Goal: Task Accomplishment & Management: Use online tool/utility

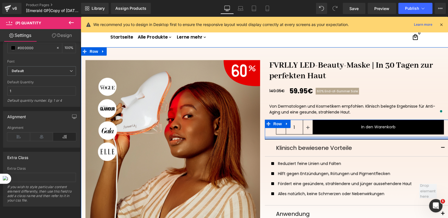
click at [285, 136] on div at bounding box center [357, 137] width 184 height 3
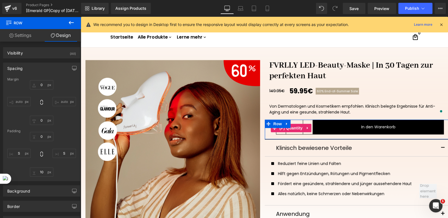
click at [269, 133] on div "1" at bounding box center [291, 128] width 44 height 17
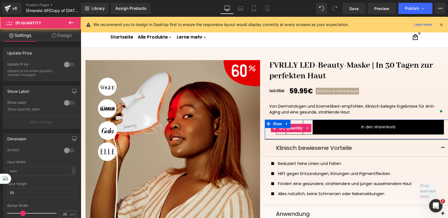
click at [269, 134] on div "1" at bounding box center [291, 128] width 44 height 17
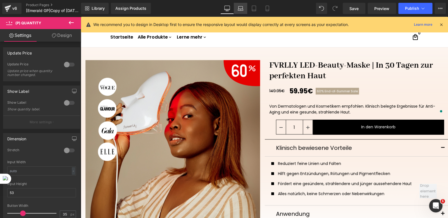
click at [242, 13] on link "Laptop" at bounding box center [240, 8] width 13 height 11
type input "100"
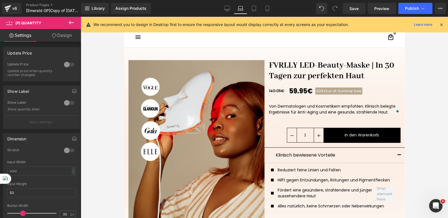
scroll to position [8, 0]
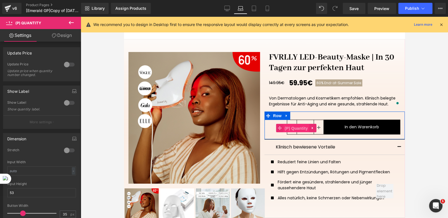
click at [294, 128] on span "(P) Quantity" at bounding box center [296, 128] width 26 height 8
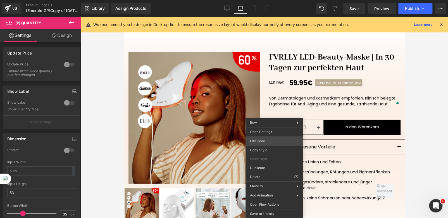
click at [262, 0] on div "(P) Quantity You are previewing how the will restyle your page. You can not edi…" at bounding box center [224, 0] width 448 height 0
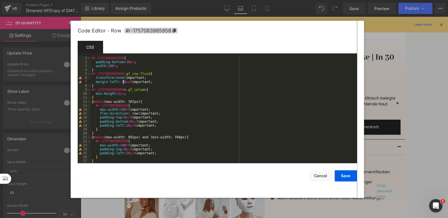
click at [123, 82] on div "#r-1757083985958 { padding-bottom : 10 px ; width : 100 % ; } #r-1757083985958 …" at bounding box center [223, 113] width 264 height 115
click at [338, 178] on button "Save" at bounding box center [346, 175] width 22 height 11
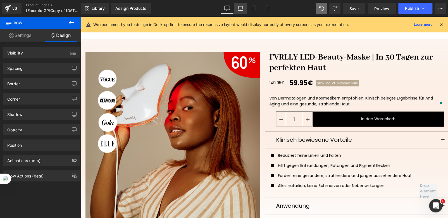
click at [240, 11] on link "Laptop" at bounding box center [240, 8] width 13 height 11
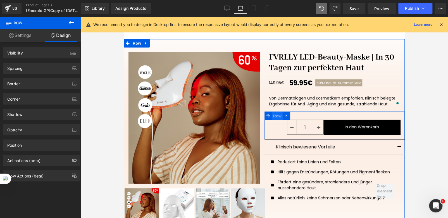
click at [274, 116] on span "Row" at bounding box center [277, 116] width 11 height 8
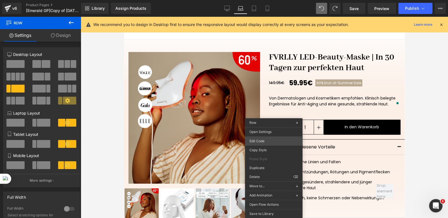
click at [260, 0] on div "Row You are previewing how the will restyle your page. You can not edit Element…" at bounding box center [224, 0] width 448 height 0
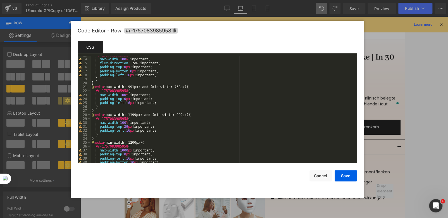
scroll to position [50, 0]
click at [355, 9] on div at bounding box center [224, 109] width 448 height 218
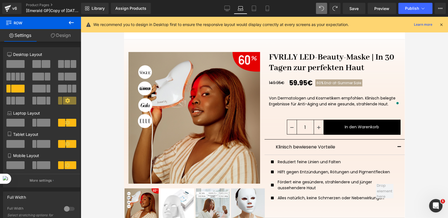
click at [355, 9] on span "Save" at bounding box center [353, 9] width 9 height 6
click at [63, 33] on link "Design" at bounding box center [60, 35] width 40 height 13
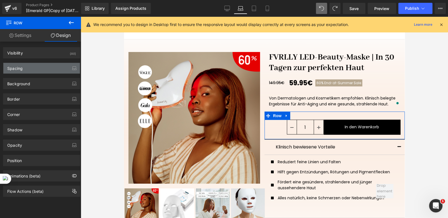
type input "0"
type input "29"
type input "S"
type input "10"
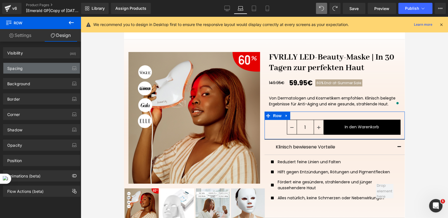
type input "S"
click at [32, 69] on div "Spacing" at bounding box center [41, 68] width 77 height 11
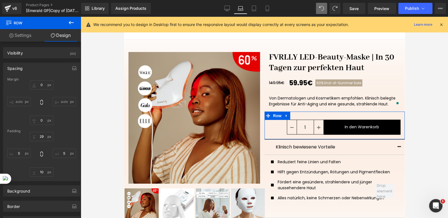
click at [63, 100] on input "auto" at bounding box center [63, 101] width 23 height 9
click at [56, 78] on div "Margin" at bounding box center [41, 79] width 69 height 4
click at [8, 114] on div "0px 0 auto auto 0px 0 auto auto" at bounding box center [41, 102] width 69 height 45
type input "0"
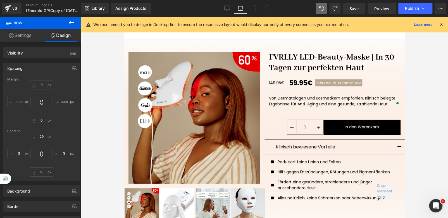
type input "29"
type input "S"
type input "10"
type input "S"
click at [318, 6] on button at bounding box center [321, 8] width 11 height 11
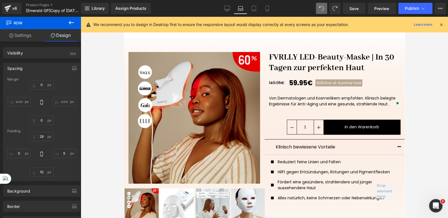
scroll to position [0, 0]
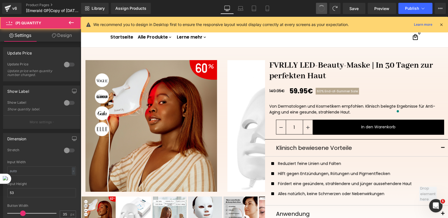
click at [318, 6] on button at bounding box center [321, 8] width 11 height 11
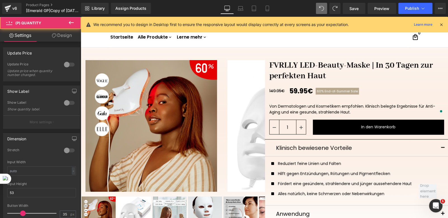
click at [318, 6] on button at bounding box center [321, 8] width 11 height 11
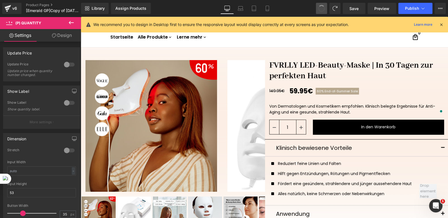
click at [318, 6] on button at bounding box center [321, 8] width 11 height 11
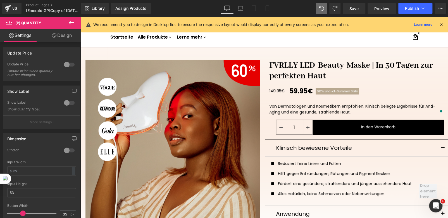
click at [318, 6] on button at bounding box center [321, 8] width 11 height 11
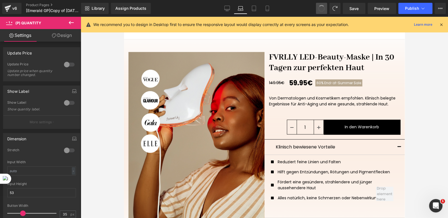
click at [318, 6] on button at bounding box center [321, 8] width 11 height 11
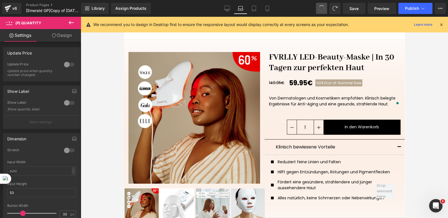
click at [318, 6] on button at bounding box center [321, 8] width 11 height 11
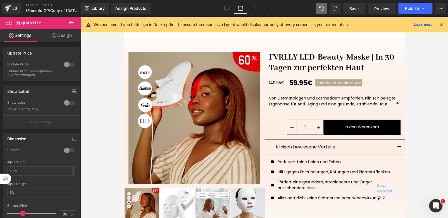
click at [318, 6] on button at bounding box center [321, 8] width 11 height 11
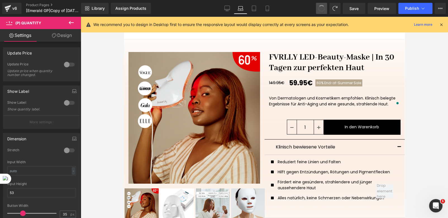
click at [318, 6] on button at bounding box center [321, 8] width 11 height 11
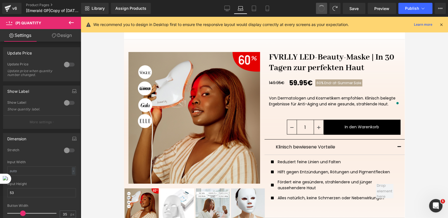
click at [318, 6] on button at bounding box center [321, 8] width 11 height 11
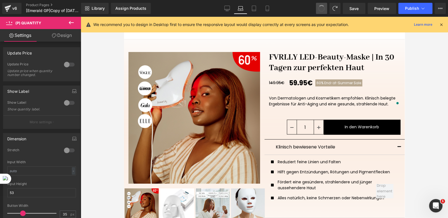
click at [318, 6] on button at bounding box center [321, 8] width 11 height 11
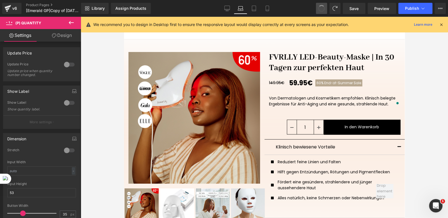
click at [318, 6] on button at bounding box center [321, 8] width 11 height 11
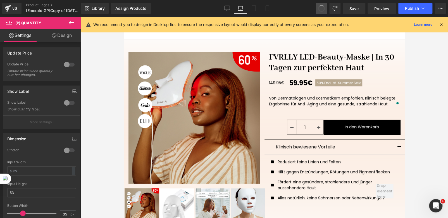
click at [318, 6] on button at bounding box center [321, 8] width 11 height 11
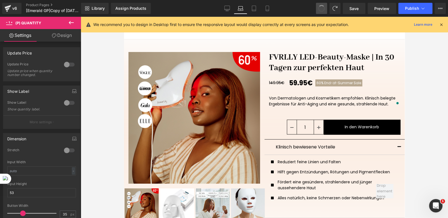
click at [318, 6] on button at bounding box center [321, 8] width 11 height 11
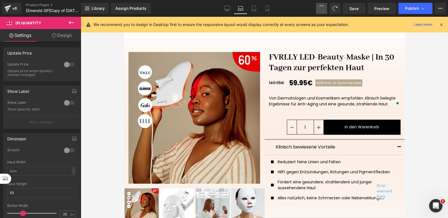
click at [318, 6] on button at bounding box center [321, 8] width 11 height 11
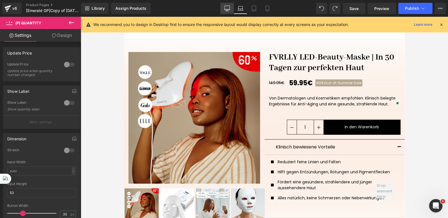
click at [226, 9] on icon at bounding box center [227, 9] width 6 height 6
type input "100"
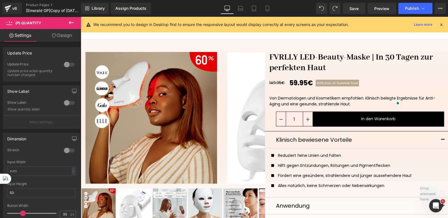
scroll to position [0, 0]
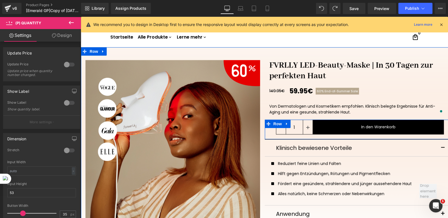
click at [266, 127] on span at bounding box center [268, 124] width 7 height 8
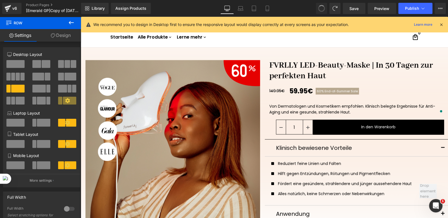
click at [321, 11] on span at bounding box center [321, 8] width 9 height 9
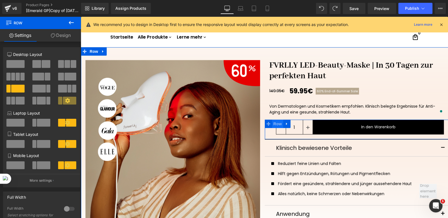
click at [277, 124] on span "Row" at bounding box center [277, 124] width 11 height 8
click at [275, 123] on span "Row" at bounding box center [277, 124] width 11 height 8
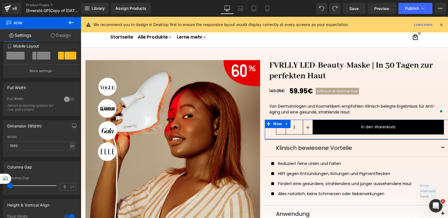
scroll to position [140, 0]
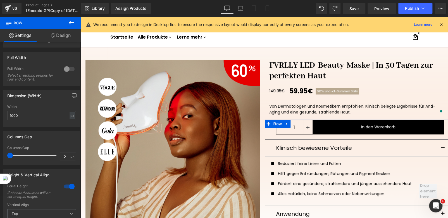
click at [61, 35] on link "Design" at bounding box center [60, 35] width 40 height 13
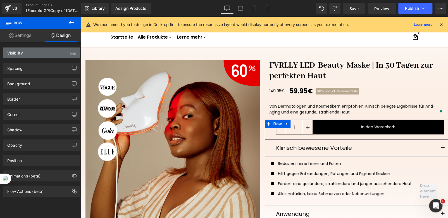
type input "0"
type input "S"
type input "10"
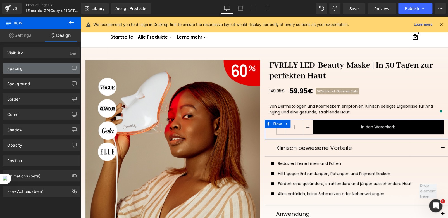
click at [27, 69] on div "Spacing" at bounding box center [41, 68] width 77 height 11
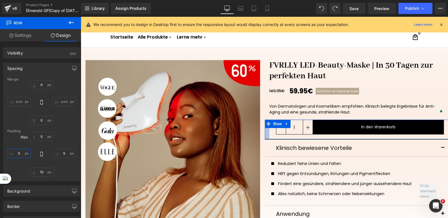
click at [17, 154] on input "S" at bounding box center [18, 153] width 23 height 9
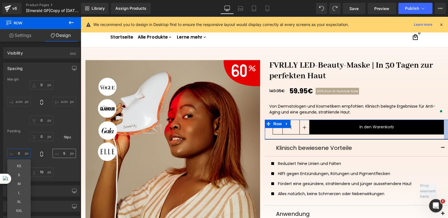
type input "0"
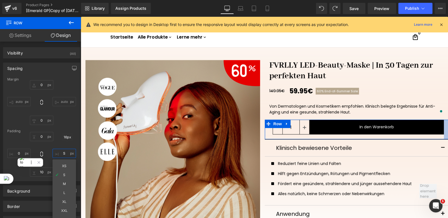
click at [63, 152] on input "S" at bounding box center [63, 153] width 23 height 9
type input "S"
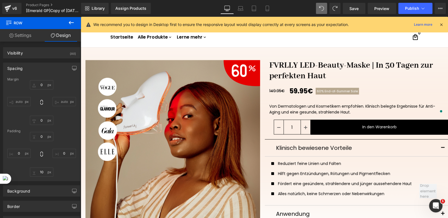
type input "0"
type input "10"
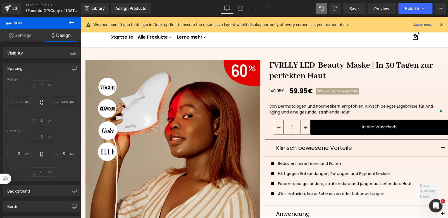
type input "0"
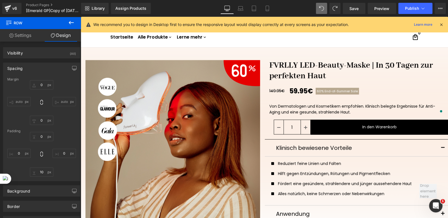
type input "10"
type input "0"
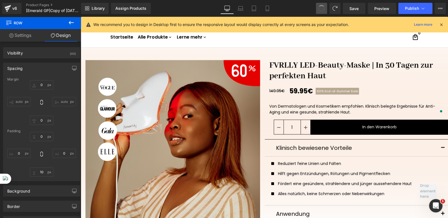
type input "0"
type input "10"
type input "16"
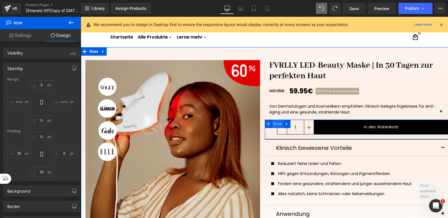
click at [272, 124] on span "Row" at bounding box center [277, 124] width 11 height 8
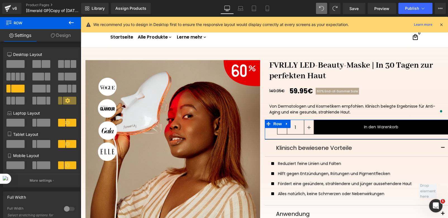
click at [62, 35] on link "Design" at bounding box center [60, 35] width 40 height 13
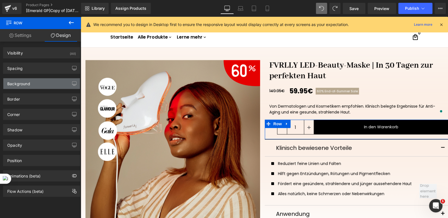
type input "0"
type input "10"
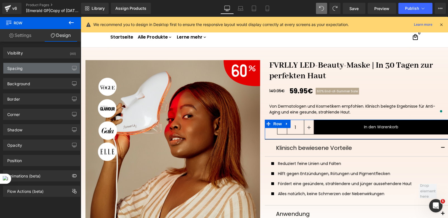
click at [31, 68] on div "Spacing" at bounding box center [41, 68] width 77 height 11
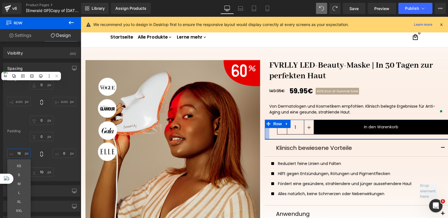
click at [16, 152] on input "16" at bounding box center [18, 153] width 23 height 9
type input "0"
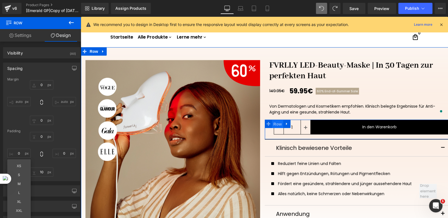
click at [274, 125] on span "Row" at bounding box center [277, 124] width 11 height 8
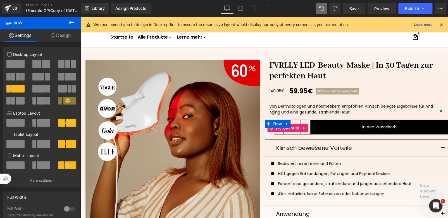
click at [63, 35] on link "Design" at bounding box center [60, 35] width 40 height 13
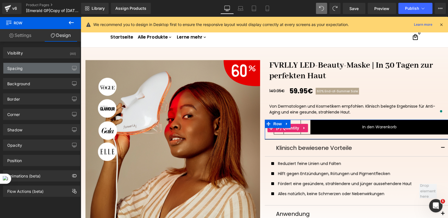
click at [35, 65] on div "Spacing" at bounding box center [41, 68] width 77 height 11
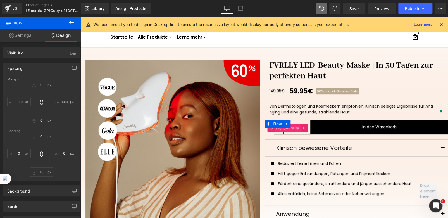
click at [293, 128] on span "(P) Quantity" at bounding box center [287, 128] width 26 height 8
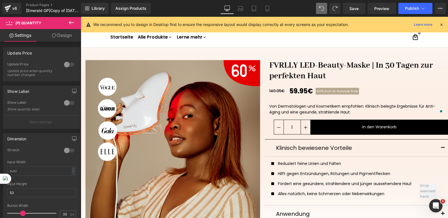
click at [61, 35] on link "Design" at bounding box center [62, 35] width 40 height 13
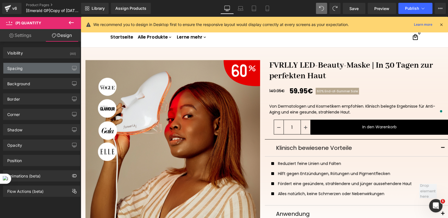
click at [31, 70] on div "Spacing" at bounding box center [41, 68] width 77 height 11
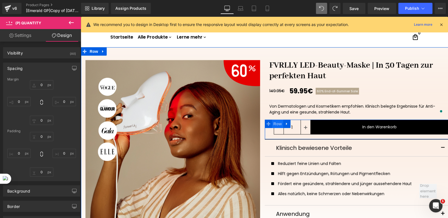
click at [274, 125] on span "Row" at bounding box center [277, 124] width 11 height 8
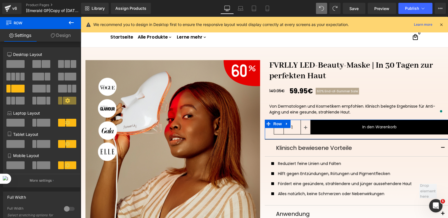
click at [56, 35] on link "Design" at bounding box center [60, 35] width 40 height 13
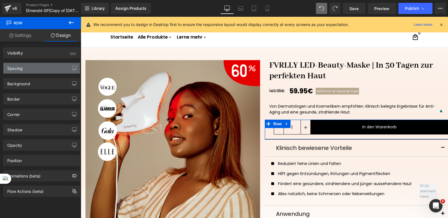
click at [30, 66] on div "Spacing" at bounding box center [41, 68] width 77 height 11
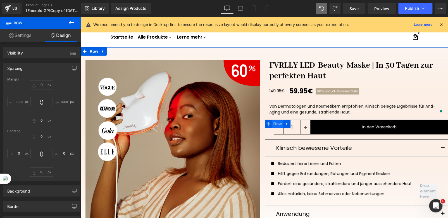
click at [274, 124] on span "Row" at bounding box center [277, 124] width 11 height 8
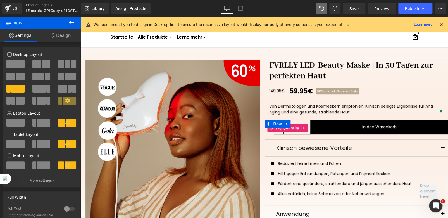
click at [267, 135] on div "1" at bounding box center [288, 128] width 46 height 17
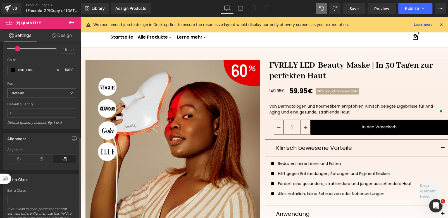
scroll to position [279, 0]
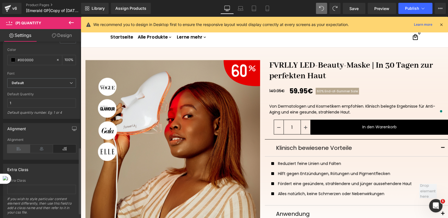
click at [20, 148] on icon at bounding box center [18, 148] width 23 height 8
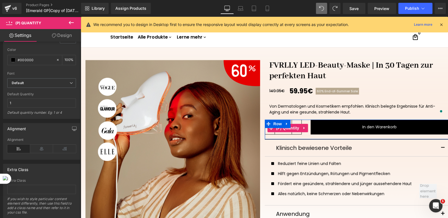
click at [306, 133] on div "1" at bounding box center [288, 128] width 46 height 17
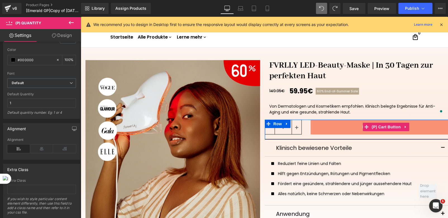
click at [311, 131] on button "In den Warenkorb" at bounding box center [380, 127] width 138 height 15
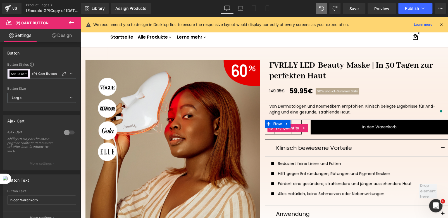
click at [304, 134] on div "1" at bounding box center [288, 128] width 46 height 17
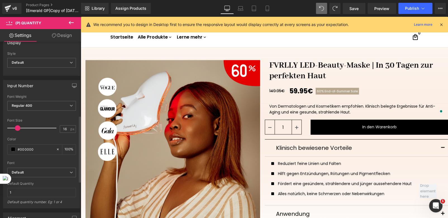
scroll to position [195, 0]
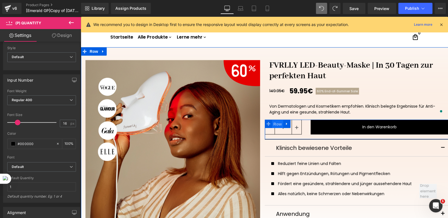
click at [274, 125] on span "Row" at bounding box center [277, 124] width 11 height 8
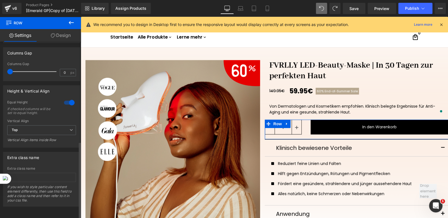
scroll to position [228, 0]
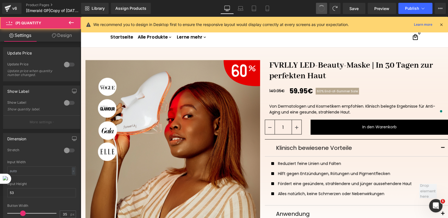
click at [321, 9] on span at bounding box center [321, 8] width 9 height 9
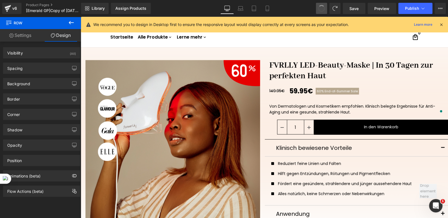
click at [321, 9] on span at bounding box center [321, 8] width 9 height 9
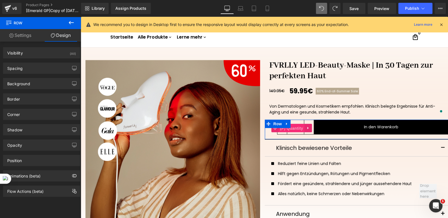
click at [290, 128] on span "(P) Quantity" at bounding box center [291, 128] width 26 height 8
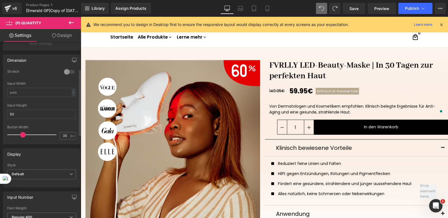
scroll to position [111, 0]
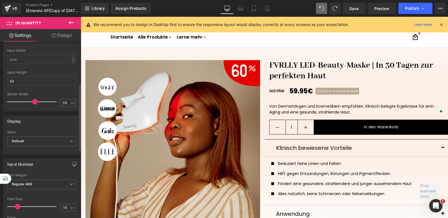
type input "55"
drag, startPoint x: 22, startPoint y: 100, endPoint x: 32, endPoint y: 100, distance: 9.8
click at [32, 100] on span at bounding box center [33, 102] width 6 height 6
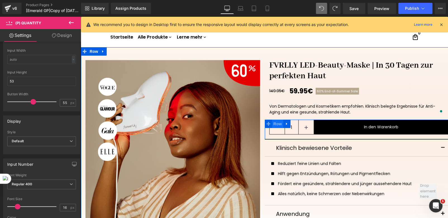
click at [276, 124] on span "Row" at bounding box center [277, 124] width 11 height 8
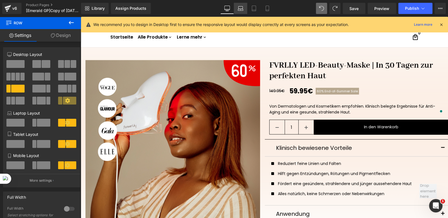
click at [240, 10] on icon at bounding box center [241, 9] width 6 height 6
type input "100"
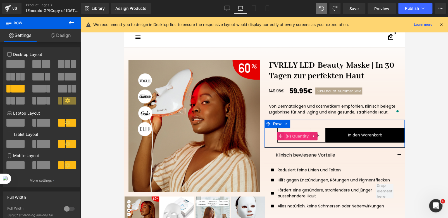
click at [293, 137] on span "(P) Quantity" at bounding box center [297, 136] width 26 height 8
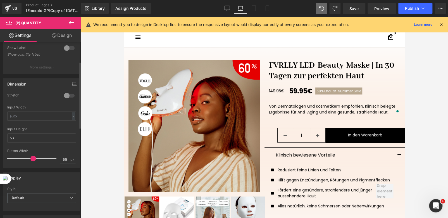
scroll to position [56, 0]
type input "73"
drag, startPoint x: 30, startPoint y: 156, endPoint x: 39, endPoint y: 156, distance: 8.9
click at [40, 156] on span at bounding box center [43, 157] width 6 height 6
click at [254, 10] on icon at bounding box center [254, 10] width 4 height 0
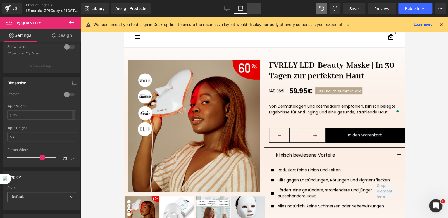
type input "100"
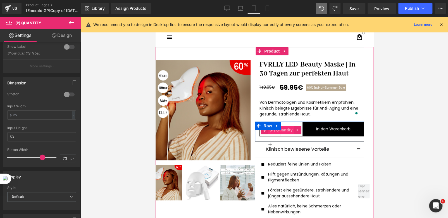
click at [279, 131] on span "(P) Quantity" at bounding box center [281, 130] width 26 height 8
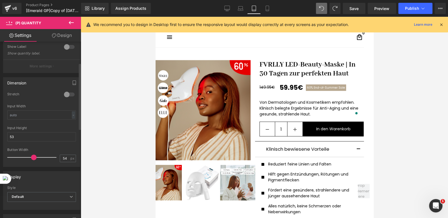
type input "52"
drag, startPoint x: 41, startPoint y: 157, endPoint x: 30, endPoint y: 156, distance: 10.4
click at [30, 156] on span at bounding box center [32, 157] width 6 height 6
click at [268, 13] on link "Mobile" at bounding box center [267, 8] width 13 height 11
type input "100"
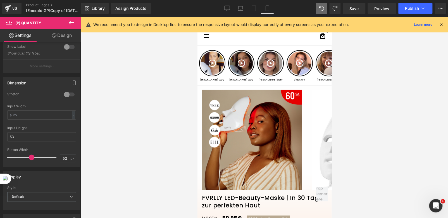
scroll to position [129, 0]
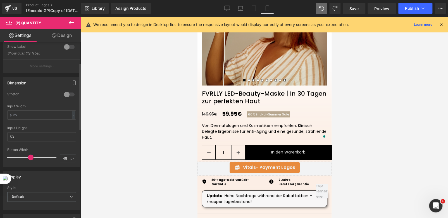
type input "47"
click at [27, 156] on span at bounding box center [29, 157] width 6 height 6
click at [229, 6] on icon at bounding box center [227, 9] width 6 height 6
type input "100"
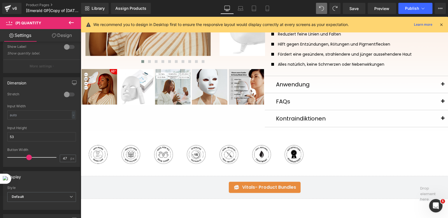
scroll to position [0, 0]
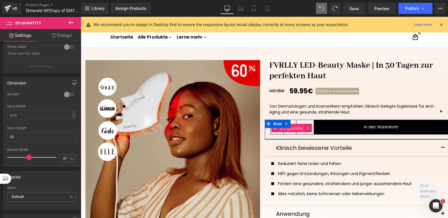
click at [294, 128] on span "(P) Quantity" at bounding box center [291, 128] width 26 height 8
click at [293, 129] on span "(P) Quantity" at bounding box center [291, 128] width 26 height 8
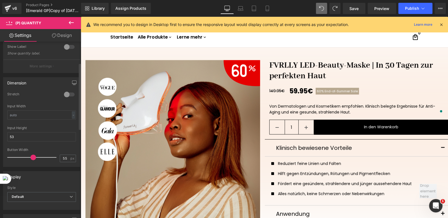
type input "54"
drag, startPoint x: 28, startPoint y: 155, endPoint x: 32, endPoint y: 156, distance: 3.5
click at [32, 156] on span at bounding box center [33, 157] width 6 height 6
click at [241, 13] on link "Laptop" at bounding box center [240, 8] width 13 height 11
type input "100"
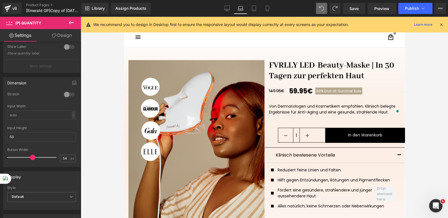
scroll to position [8, 0]
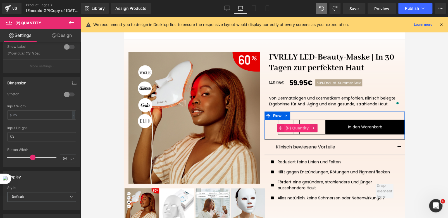
click at [295, 127] on span "(P) Quantity" at bounding box center [297, 128] width 26 height 8
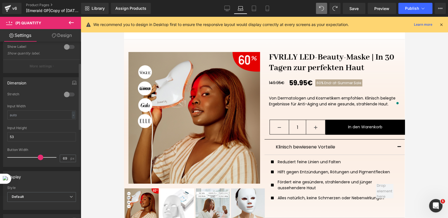
type input "70"
drag, startPoint x: 31, startPoint y: 156, endPoint x: 39, endPoint y: 157, distance: 8.2
click at [39, 157] on span at bounding box center [41, 157] width 6 height 6
click at [254, 12] on link "Tablet" at bounding box center [253, 8] width 13 height 11
type input "100"
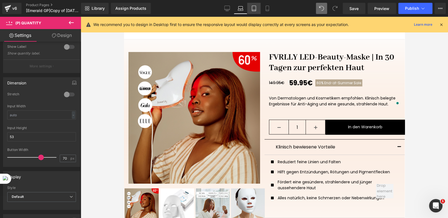
scroll to position [3, 0]
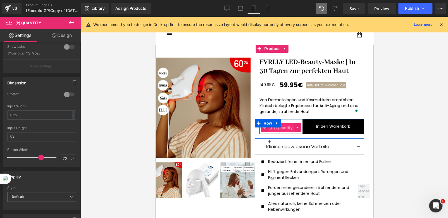
click at [281, 130] on span "(P) Quantity" at bounding box center [281, 127] width 26 height 8
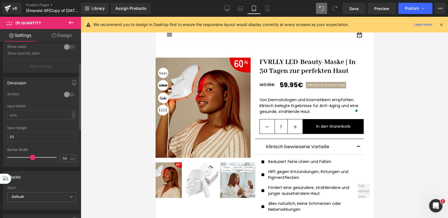
type input "53"
drag, startPoint x: 39, startPoint y: 156, endPoint x: 30, endPoint y: 157, distance: 8.4
click at [30, 157] on span at bounding box center [32, 157] width 6 height 6
click at [268, 12] on link "Mobile" at bounding box center [267, 8] width 13 height 11
type input "100"
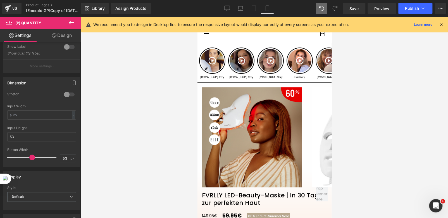
scroll to position [132, 0]
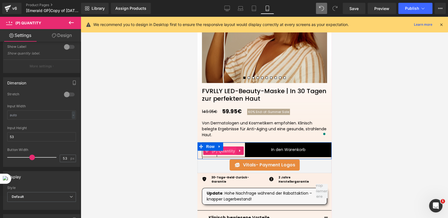
click at [225, 151] on span "(P) Quantity" at bounding box center [223, 151] width 26 height 8
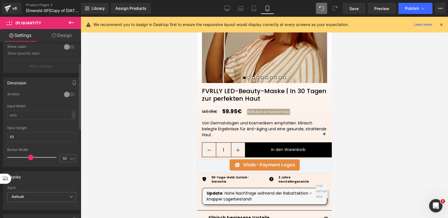
type input "49"
click at [28, 154] on span at bounding box center [30, 157] width 6 height 6
click at [226, 11] on link "Desktop" at bounding box center [226, 8] width 13 height 11
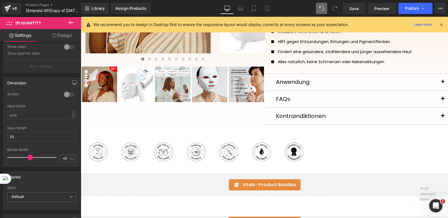
scroll to position [0, 0]
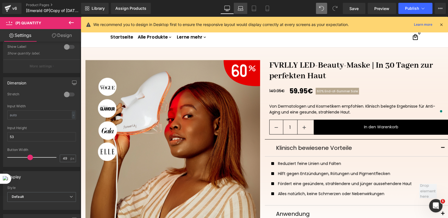
click at [242, 11] on icon at bounding box center [241, 9] width 6 height 6
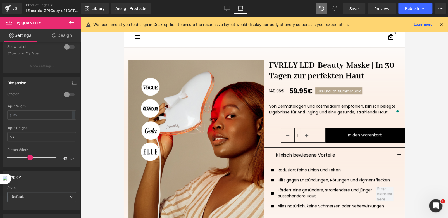
scroll to position [8, 0]
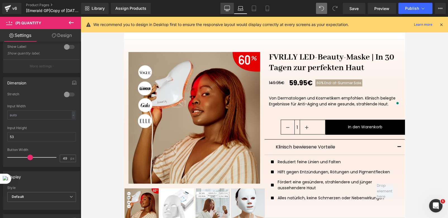
click at [228, 8] on icon at bounding box center [227, 9] width 6 height 6
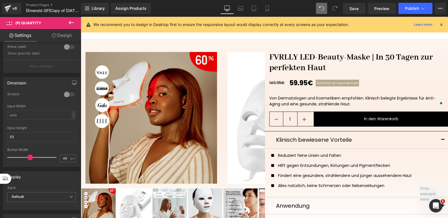
scroll to position [0, 0]
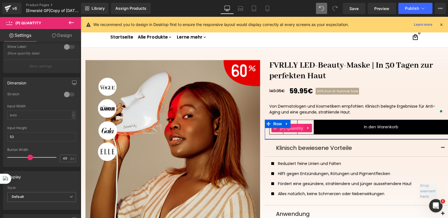
click at [293, 127] on span "(P) Quantity" at bounding box center [291, 128] width 26 height 8
click at [290, 130] on span "(P) Quantity" at bounding box center [291, 128] width 26 height 8
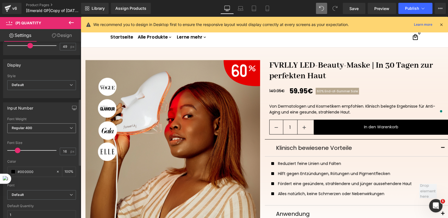
scroll to position [111, 0]
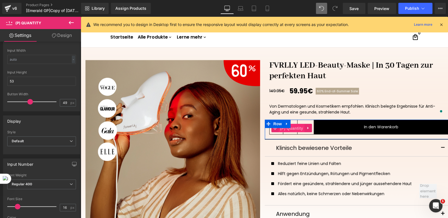
click at [293, 127] on span "(P) Quantity" at bounding box center [291, 128] width 26 height 8
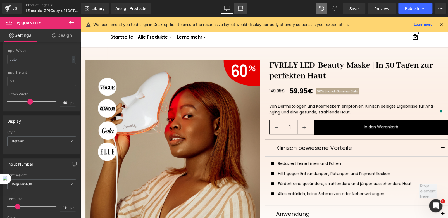
click at [238, 11] on icon at bounding box center [241, 9] width 6 height 6
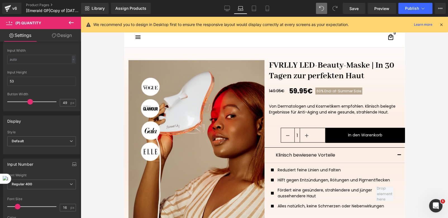
type input "100"
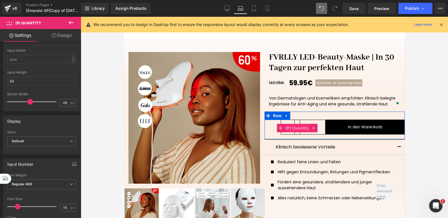
click at [297, 129] on span "(P) Quantity" at bounding box center [297, 128] width 26 height 8
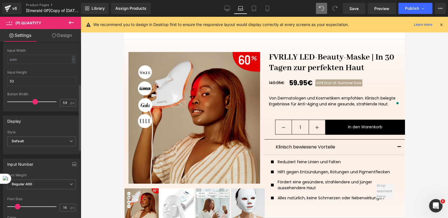
drag, startPoint x: 30, startPoint y: 101, endPoint x: 35, endPoint y: 103, distance: 5.4
click at [35, 103] on span at bounding box center [35, 102] width 6 height 6
type input "73"
drag, startPoint x: 35, startPoint y: 102, endPoint x: 42, endPoint y: 101, distance: 7.0
click at [42, 101] on span at bounding box center [43, 102] width 6 height 6
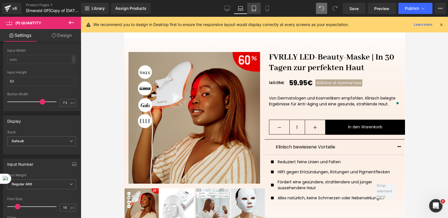
click at [254, 9] on icon at bounding box center [254, 9] width 6 height 6
type input "100"
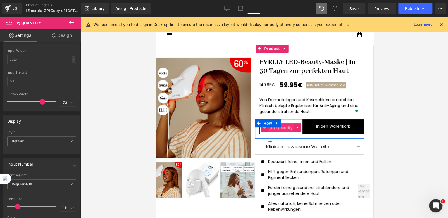
click at [282, 128] on span "(P) Quantity" at bounding box center [281, 127] width 26 height 8
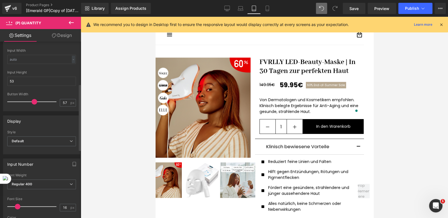
type input "56"
drag, startPoint x: 41, startPoint y: 101, endPoint x: 32, endPoint y: 101, distance: 8.4
click at [32, 101] on span at bounding box center [34, 102] width 6 height 6
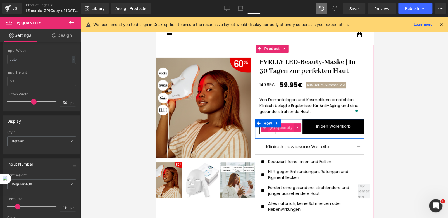
click at [280, 128] on span "(P) Quantity" at bounding box center [281, 127] width 26 height 8
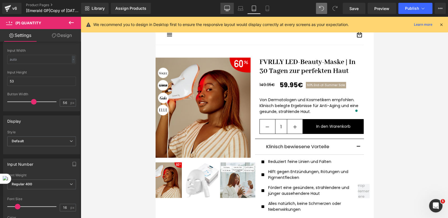
click at [230, 9] on icon at bounding box center [227, 9] width 6 height 6
type input "100"
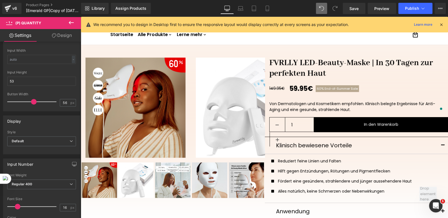
scroll to position [1, 0]
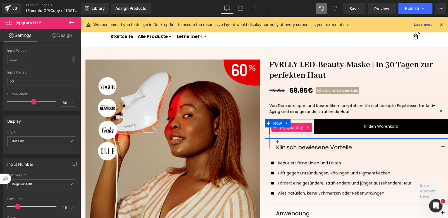
click at [290, 125] on span "(P) Quantity" at bounding box center [291, 127] width 26 height 8
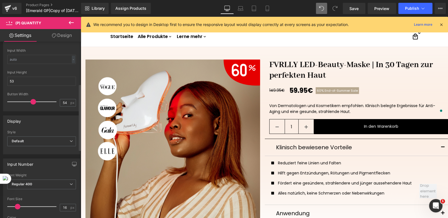
type input "53"
click at [31, 99] on span at bounding box center [32, 102] width 6 height 6
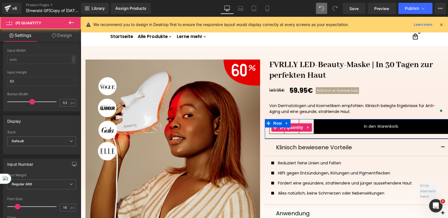
click at [276, 135] on div "1" at bounding box center [291, 127] width 45 height 17
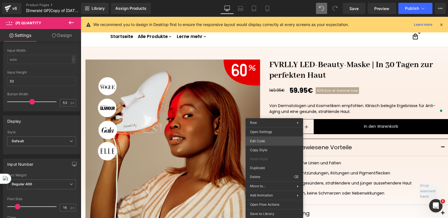
click at [257, 0] on div "(P) Quantity You are previewing how the will restyle your page. You can not edi…" at bounding box center [224, 0] width 448 height 0
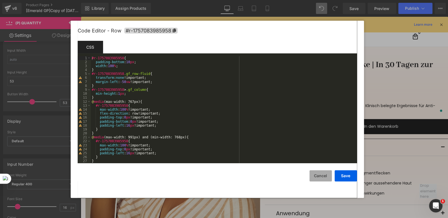
click at [316, 173] on button "Cancel" at bounding box center [320, 175] width 22 height 11
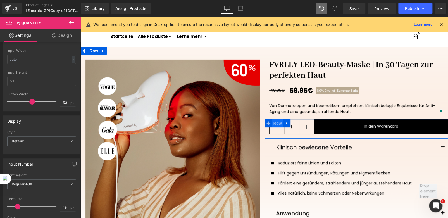
click at [276, 123] on span "Row" at bounding box center [277, 123] width 11 height 8
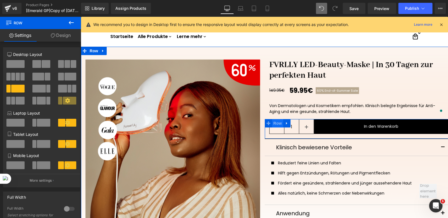
click at [274, 124] on span "Row" at bounding box center [277, 123] width 11 height 8
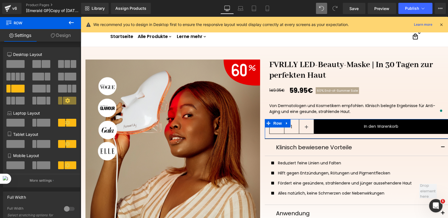
click at [61, 34] on link "Design" at bounding box center [60, 35] width 40 height 13
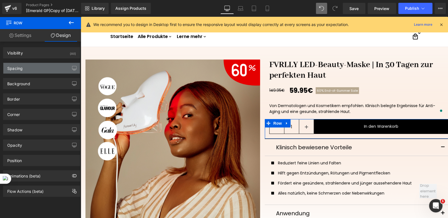
click at [25, 68] on div "Spacing" at bounding box center [41, 68] width 77 height 11
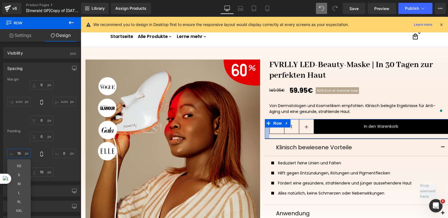
click at [18, 155] on input "16" at bounding box center [18, 153] width 23 height 9
type input "00"
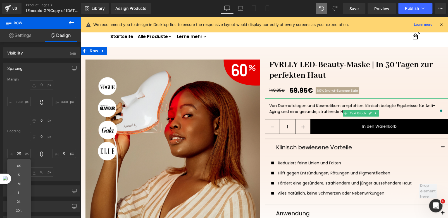
click at [278, 111] on div "Von Dermatologen und Kosmetikern empfohlen. Klinisch belegte Ergebnisse für Ant…" at bounding box center [356, 109] width 175 height 12
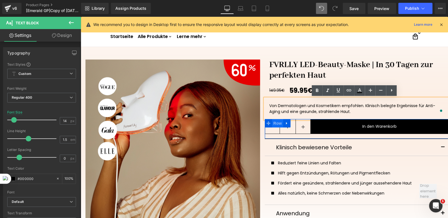
click at [275, 124] on span "Row" at bounding box center [277, 123] width 11 height 8
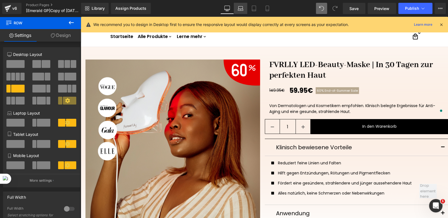
click at [242, 11] on link "Laptop" at bounding box center [240, 8] width 13 height 11
type input "100"
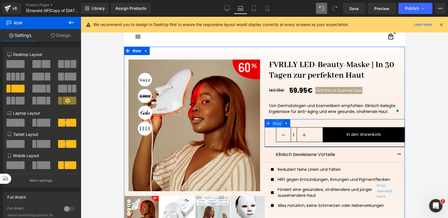
click at [273, 124] on span "Row" at bounding box center [277, 123] width 11 height 8
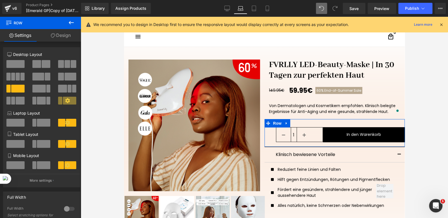
click at [58, 36] on link "Design" at bounding box center [60, 35] width 40 height 13
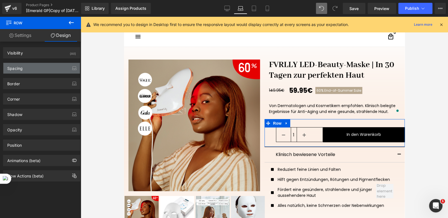
type input "0"
type input "29"
type input "0"
type input "10"
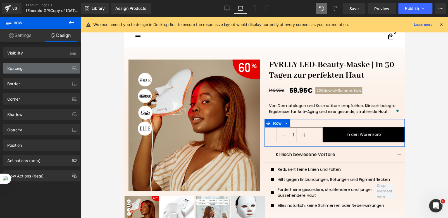
type input "0"
click at [27, 68] on div "Spacing" at bounding box center [41, 68] width 77 height 11
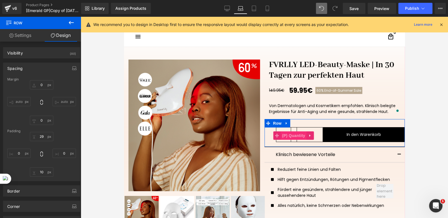
click at [290, 136] on span "(P) Quantity" at bounding box center [294, 135] width 26 height 8
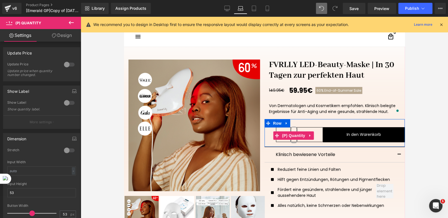
click at [292, 136] on span "(P) Quantity" at bounding box center [294, 135] width 26 height 8
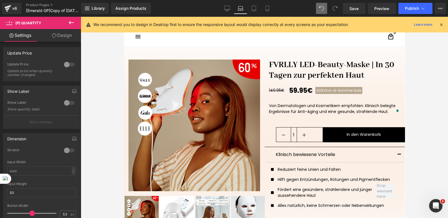
click at [60, 39] on link "Design" at bounding box center [62, 35] width 40 height 13
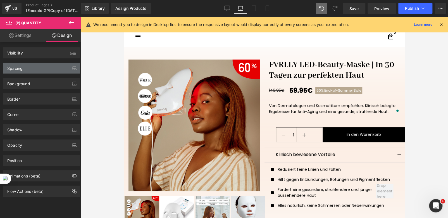
type input "0"
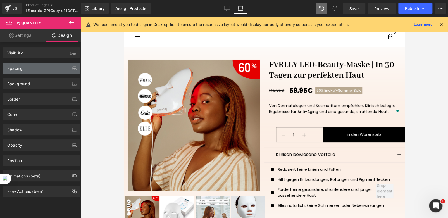
type input "0"
click at [33, 71] on div "Spacing" at bounding box center [41, 68] width 77 height 11
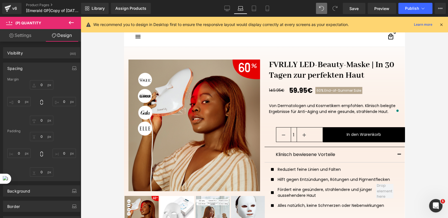
click at [18, 37] on link "Settings" at bounding box center [20, 35] width 40 height 13
type input "100"
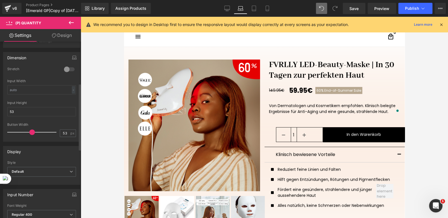
scroll to position [111, 0]
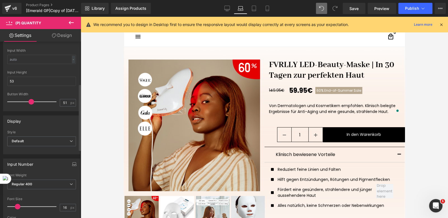
type input "50"
click at [30, 99] on span at bounding box center [31, 102] width 6 height 6
click at [254, 8] on icon at bounding box center [254, 9] width 6 height 6
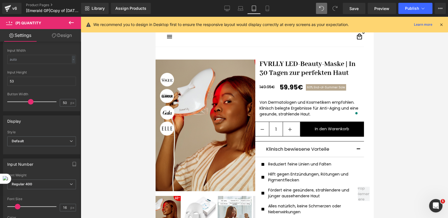
scroll to position [0, 0]
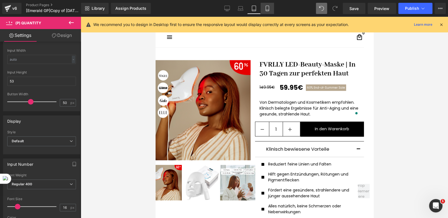
click at [266, 10] on icon at bounding box center [267, 8] width 3 height 5
type input "100"
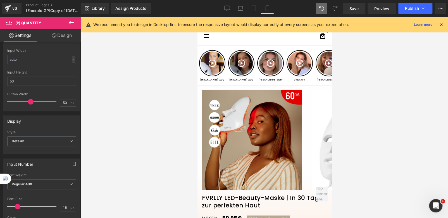
scroll to position [129, 0]
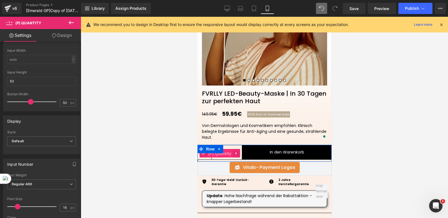
click at [223, 153] on span "(P) Quantity" at bounding box center [220, 153] width 26 height 8
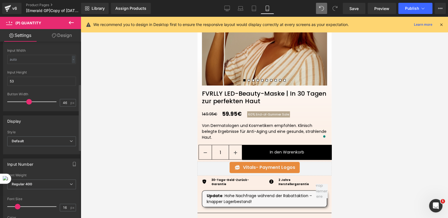
type input "45"
click at [27, 102] on span at bounding box center [28, 102] width 6 height 6
click at [251, 8] on icon at bounding box center [254, 9] width 6 height 6
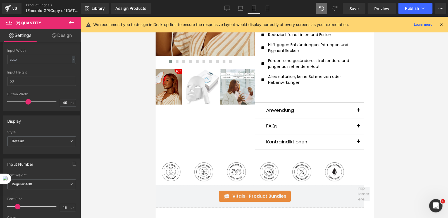
scroll to position [0, 0]
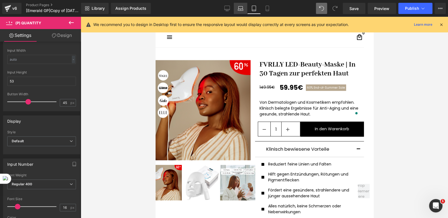
click at [240, 8] on icon at bounding box center [241, 9] width 6 height 6
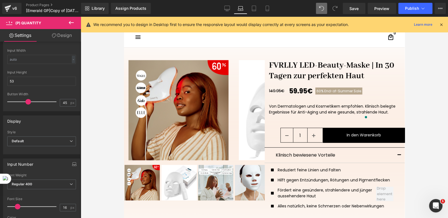
scroll to position [6, 0]
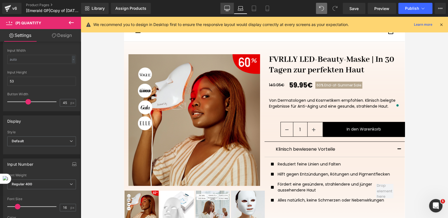
click at [228, 11] on icon at bounding box center [227, 9] width 6 height 6
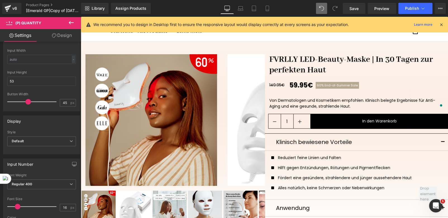
scroll to position [0, 0]
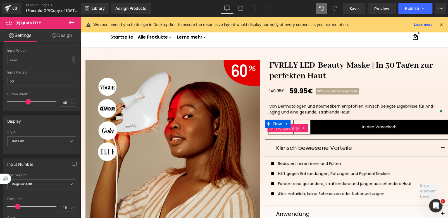
click at [288, 129] on span "(P) Quantity" at bounding box center [287, 128] width 26 height 8
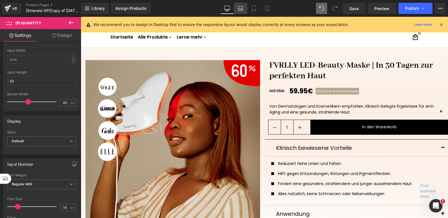
click at [240, 10] on icon at bounding box center [240, 10] width 1 height 0
type input "100"
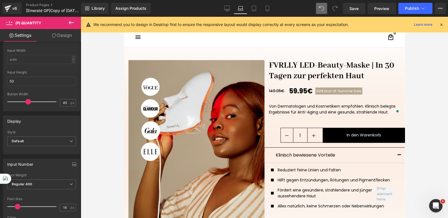
scroll to position [8, 0]
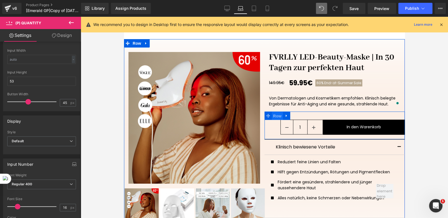
click at [276, 116] on span "Row" at bounding box center [277, 116] width 11 height 8
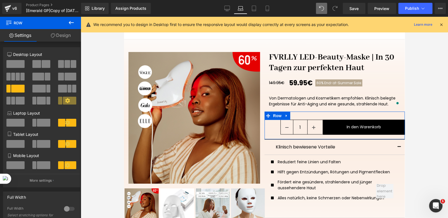
click at [62, 38] on link "Design" at bounding box center [60, 35] width 40 height 13
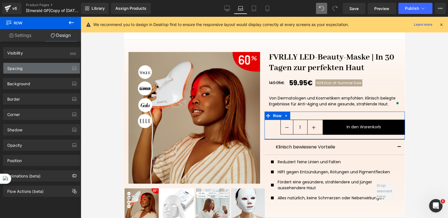
click at [37, 66] on div "Spacing" at bounding box center [41, 68] width 77 height 11
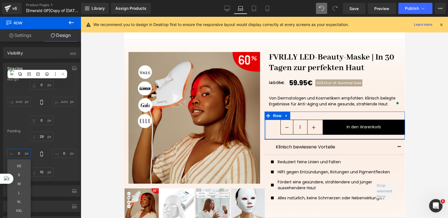
click at [17, 155] on input "0" at bounding box center [18, 153] width 23 height 9
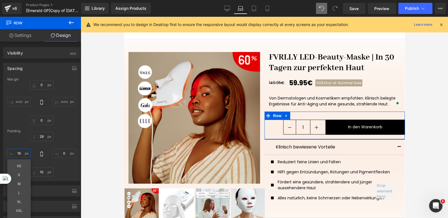
click at [17, 155] on input "18" at bounding box center [18, 153] width 23 height 9
type input "0"
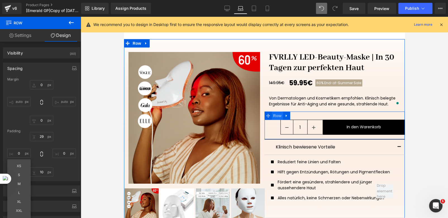
click at [273, 116] on span "Row" at bounding box center [277, 115] width 11 height 8
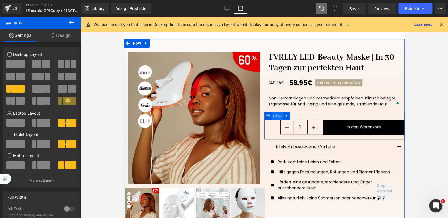
click at [275, 117] on span "Row" at bounding box center [277, 116] width 11 height 8
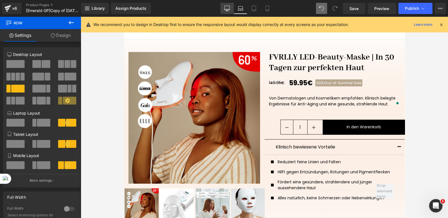
click at [227, 12] on link "Desktop" at bounding box center [226, 8] width 13 height 11
type input "1000"
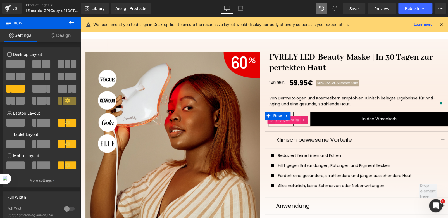
click at [284, 120] on span "(P) Quantity" at bounding box center [287, 120] width 26 height 8
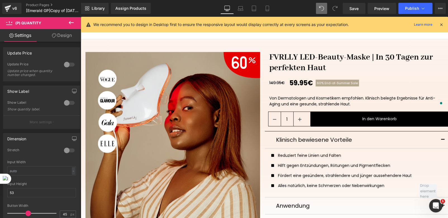
click at [61, 37] on link "Design" at bounding box center [62, 35] width 40 height 13
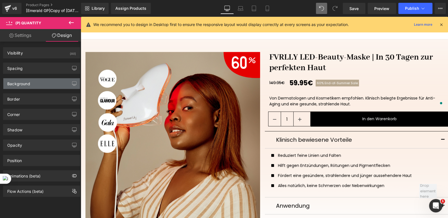
type input "0"
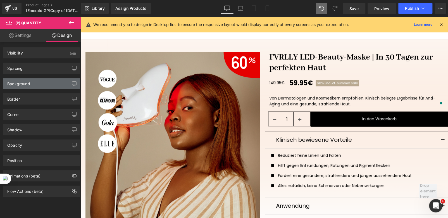
type input "0"
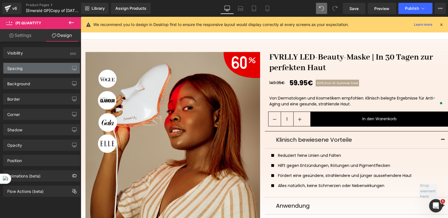
click at [34, 67] on div "Spacing" at bounding box center [41, 68] width 77 height 11
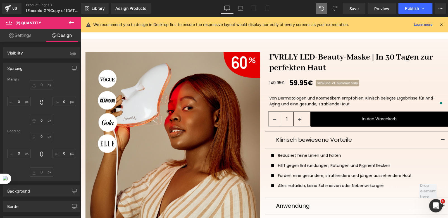
click at [24, 36] on link "Settings" at bounding box center [20, 35] width 40 height 13
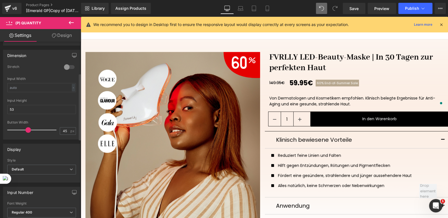
scroll to position [83, 0]
click at [241, 12] on link "Laptop" at bounding box center [240, 8] width 13 height 11
type input "100"
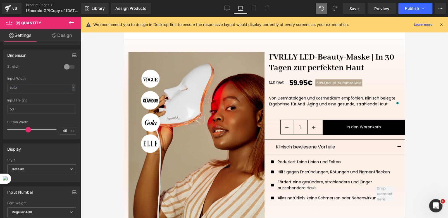
scroll to position [16, 0]
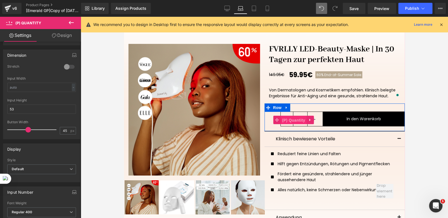
click at [293, 119] on span "(P) Quantity" at bounding box center [294, 120] width 26 height 8
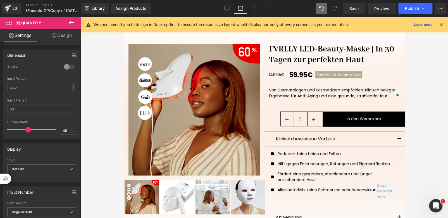
click at [60, 36] on link "Design" at bounding box center [62, 35] width 40 height 13
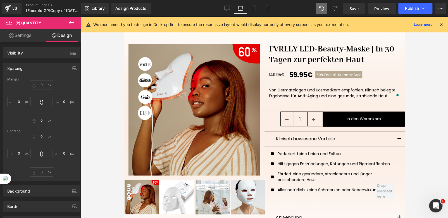
type input "0"
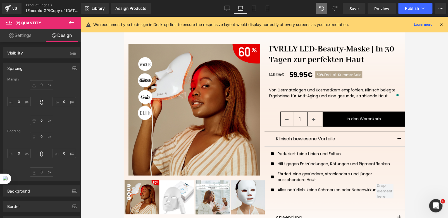
type input "0"
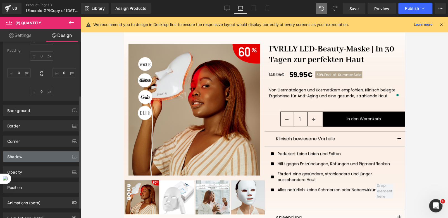
scroll to position [83, 0]
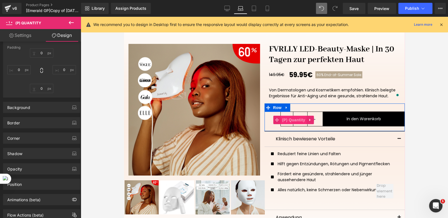
click at [297, 118] on span "(P) Quantity" at bounding box center [294, 120] width 26 height 8
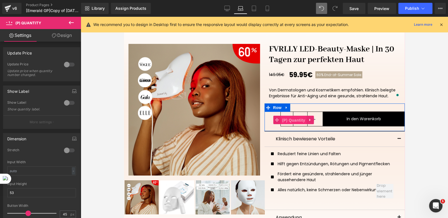
click at [285, 121] on span "(P) Quantity" at bounding box center [294, 120] width 26 height 8
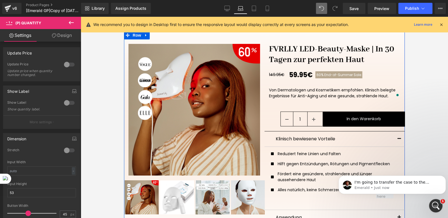
scroll to position [0, 0]
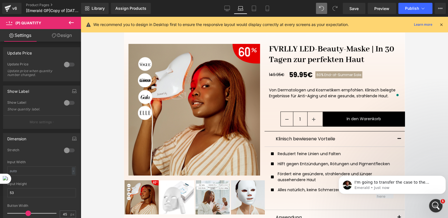
type input "100"
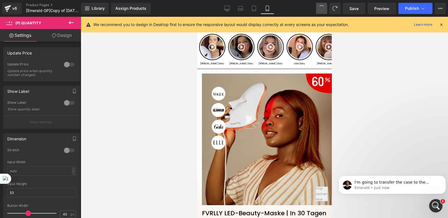
click at [322, 9] on span at bounding box center [321, 8] width 7 height 7
type input "50"
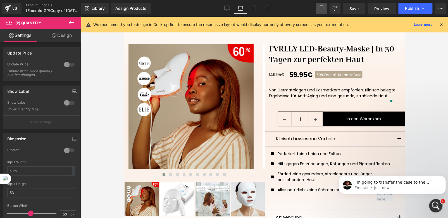
type input "100"
click at [322, 9] on span at bounding box center [321, 8] width 9 height 9
type input "53"
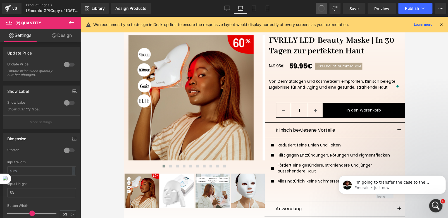
click at [322, 9] on span at bounding box center [321, 8] width 9 height 9
type input "100"
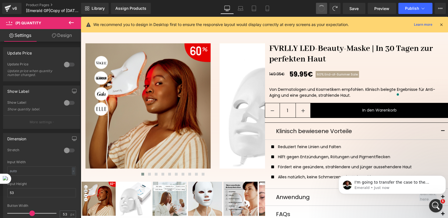
click at [322, 9] on span at bounding box center [321, 8] width 7 height 7
type input "56"
type input "100"
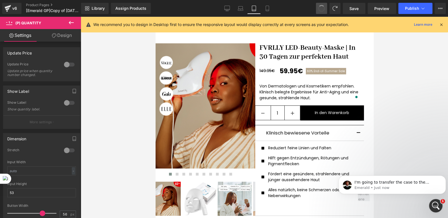
click at [322, 9] on span at bounding box center [321, 8] width 9 height 9
type input "73"
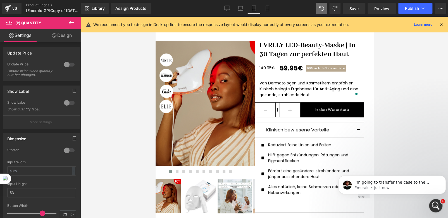
type input "100"
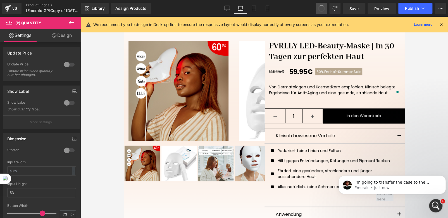
click at [322, 9] on span at bounding box center [321, 8] width 7 height 7
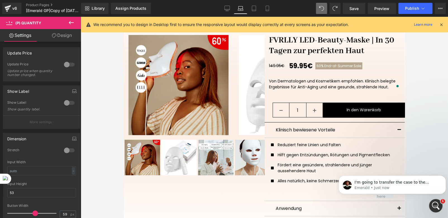
type input "49"
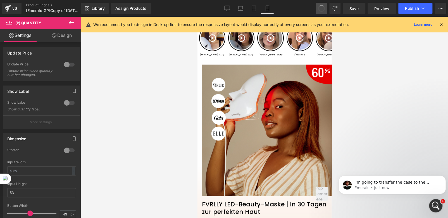
type input "100"
click at [322, 9] on span at bounding box center [321, 8] width 8 height 8
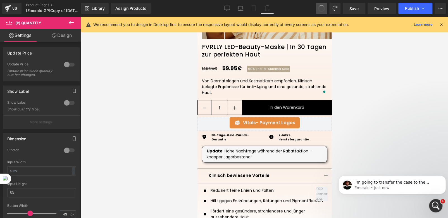
click at [322, 9] on span at bounding box center [322, 8] width 8 height 8
type input "53"
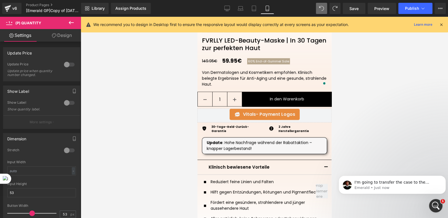
type input "100"
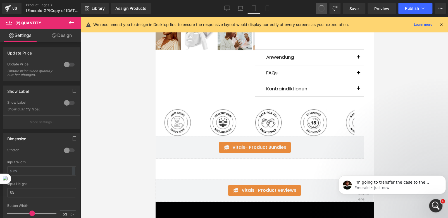
click at [322, 9] on span at bounding box center [321, 8] width 7 height 7
type input "70"
click at [322, 9] on span at bounding box center [321, 8] width 7 height 7
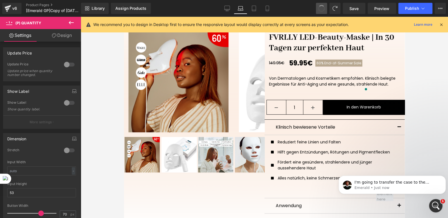
type input "100"
click at [322, 9] on span at bounding box center [322, 8] width 8 height 8
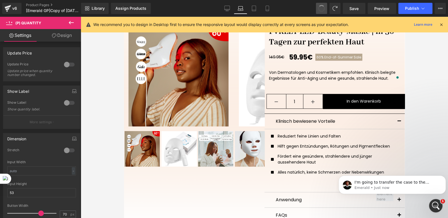
click at [322, 9] on span at bounding box center [322, 8] width 8 height 8
type input "54"
click at [322, 9] on span at bounding box center [321, 8] width 7 height 7
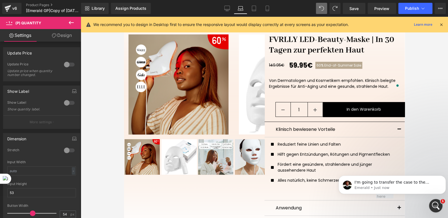
type input "100"
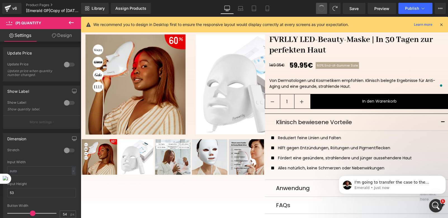
click at [322, 9] on span at bounding box center [321, 8] width 8 height 8
click at [322, 9] on span at bounding box center [322, 8] width 8 height 8
type input "47"
type input "100"
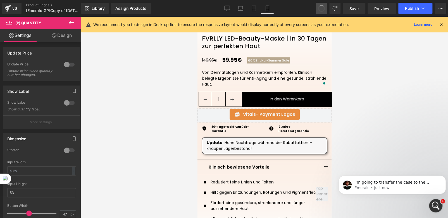
type input "52"
click at [322, 9] on span at bounding box center [321, 8] width 7 height 7
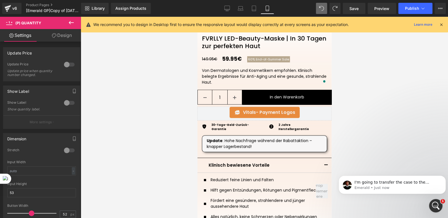
type input "100"
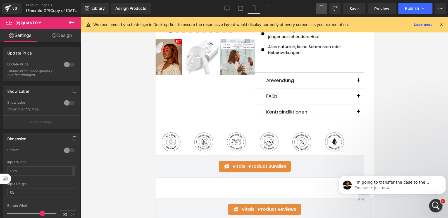
type input "73"
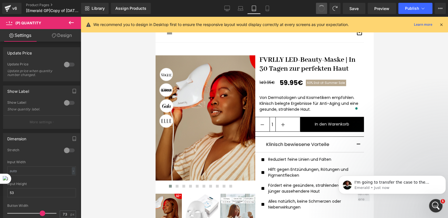
click at [322, 9] on span at bounding box center [321, 8] width 7 height 7
type input "100"
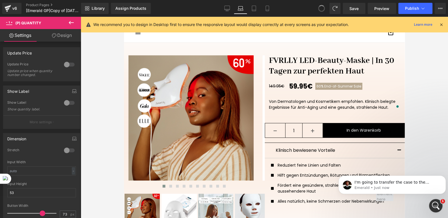
click at [322, 9] on span at bounding box center [322, 8] width 8 height 8
type input "55"
click at [322, 9] on span at bounding box center [321, 8] width 7 height 7
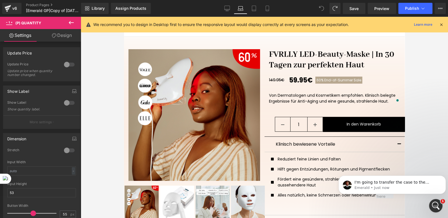
click at [322, 9] on icon at bounding box center [321, 8] width 5 height 5
click at [226, 7] on icon at bounding box center [227, 9] width 6 height 6
type input "100"
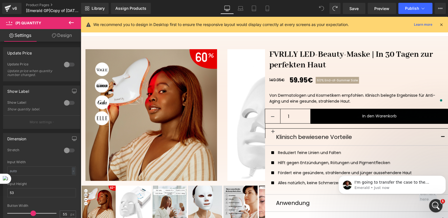
scroll to position [3, 0]
